Goal: Information Seeking & Learning: Learn about a topic

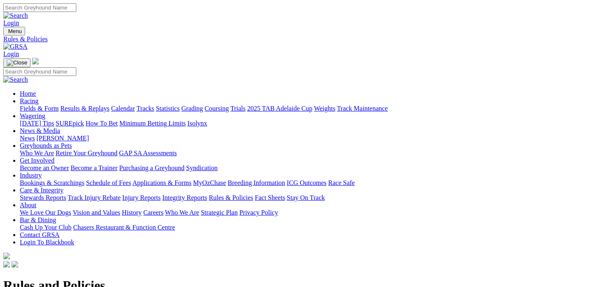
click at [207, 194] on link "Integrity Reports" at bounding box center [184, 197] width 45 height 7
